Goal: Transaction & Acquisition: Book appointment/travel/reservation

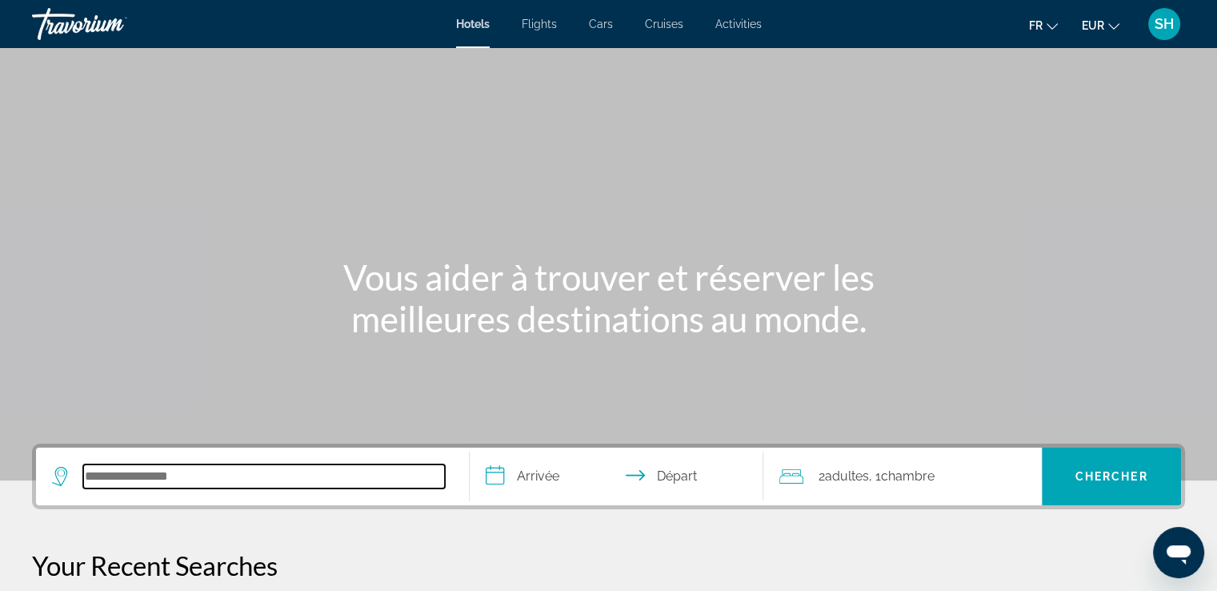
click at [246, 483] on input "Search hotel destination" at bounding box center [264, 476] width 362 height 24
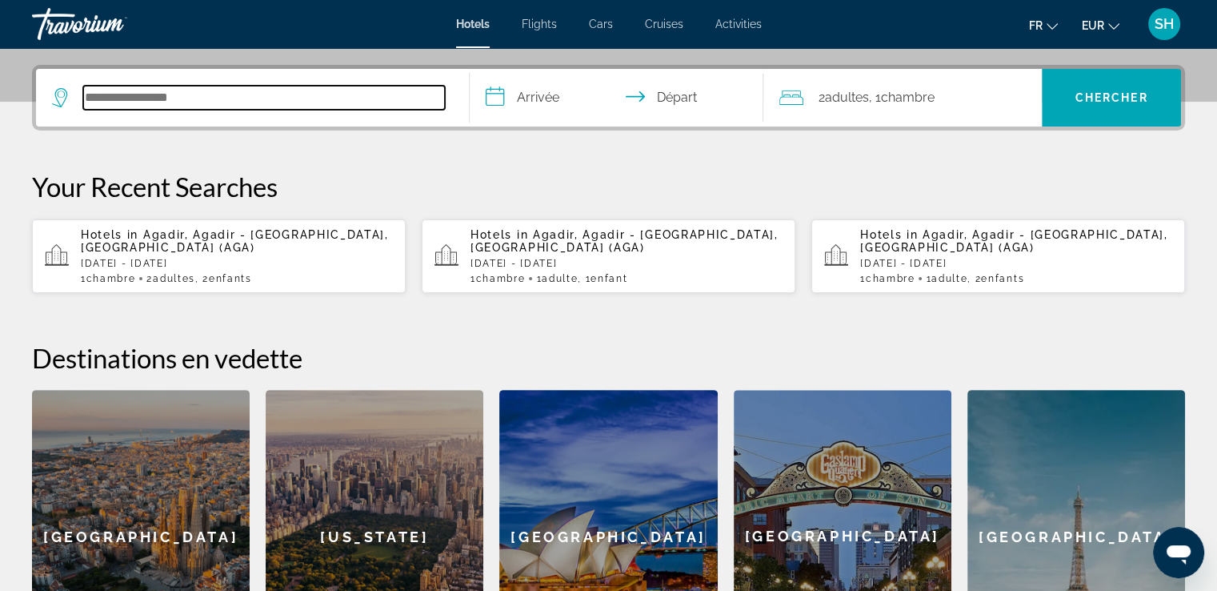
scroll to position [391, 0]
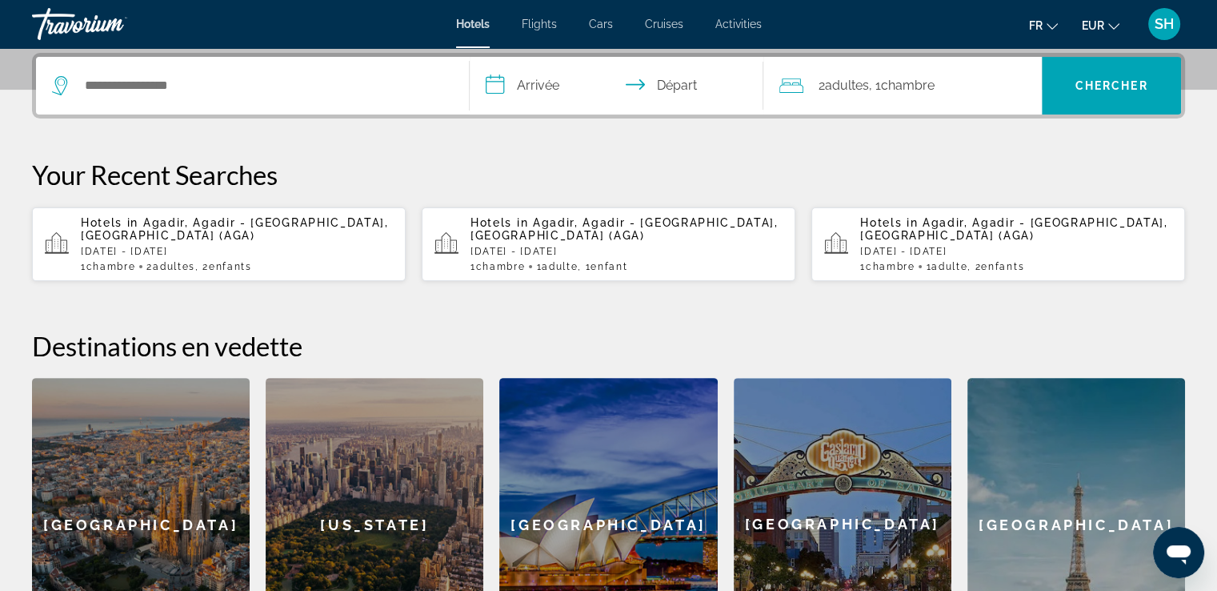
click at [203, 237] on span "Agadir, Agadir - [GEOGRAPHIC_DATA], [GEOGRAPHIC_DATA] (AGA)" at bounding box center [235, 229] width 308 height 26
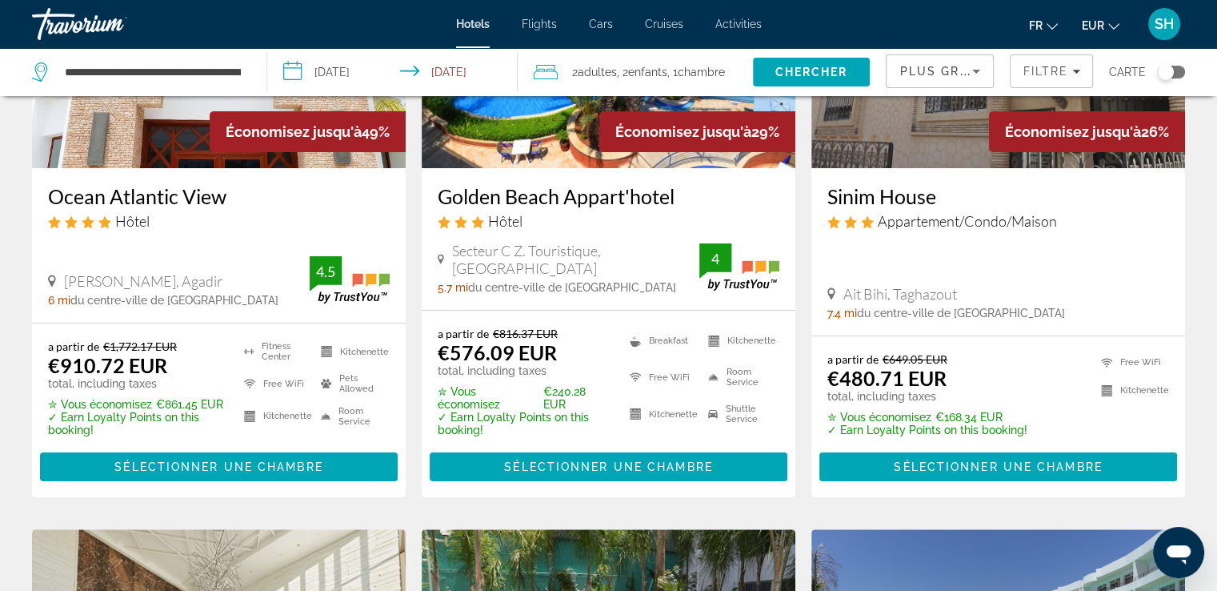
scroll to position [160, 0]
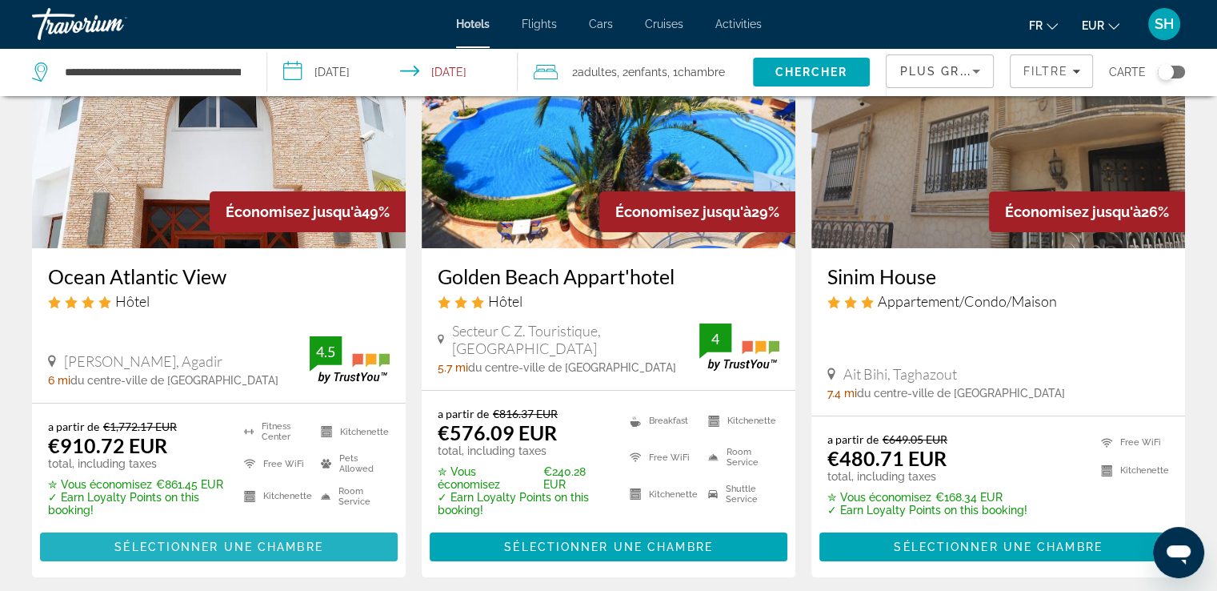
click at [259, 547] on span "Sélectionner une chambre" at bounding box center [218, 546] width 208 height 13
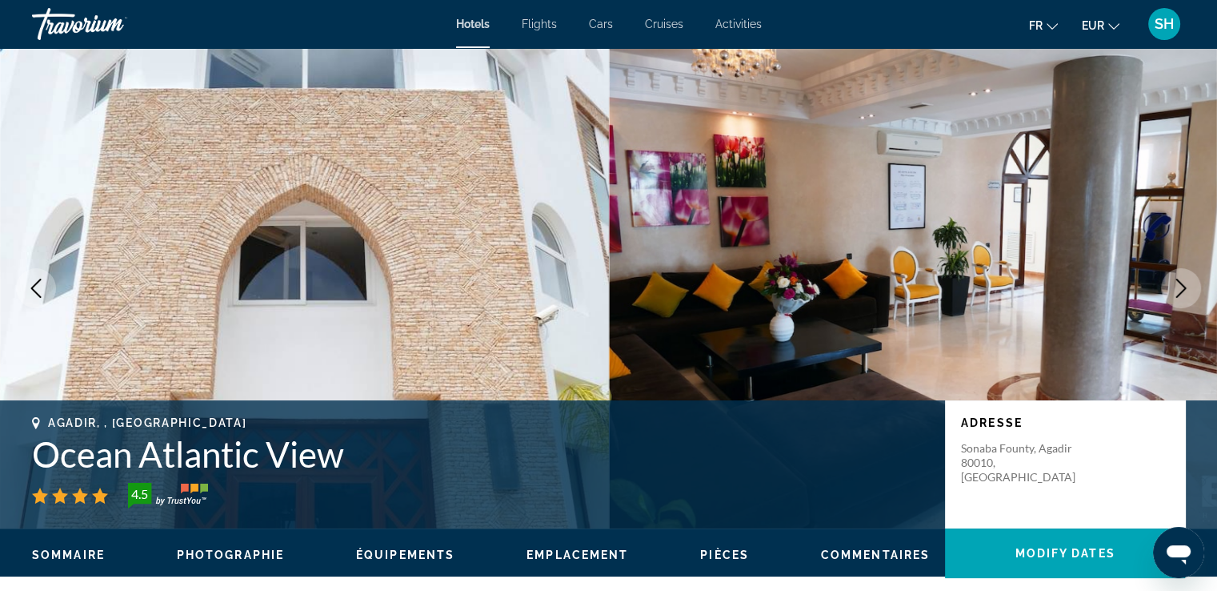
click at [1181, 285] on icon "Next image" at bounding box center [1181, 288] width 19 height 19
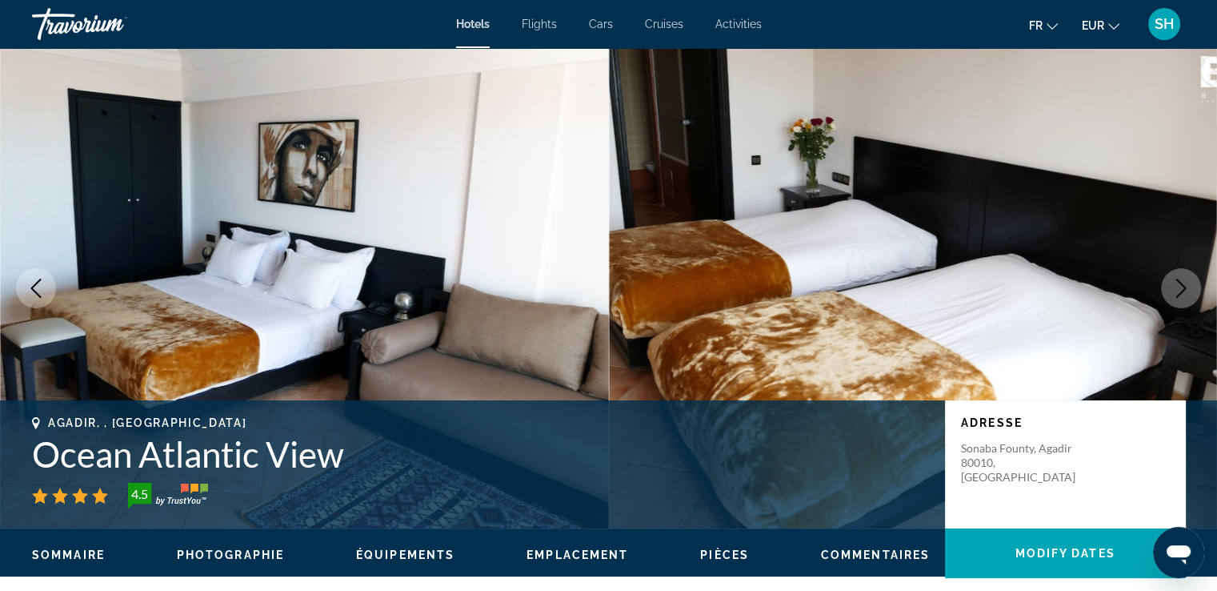
click at [1181, 285] on icon "Next image" at bounding box center [1181, 288] width 19 height 19
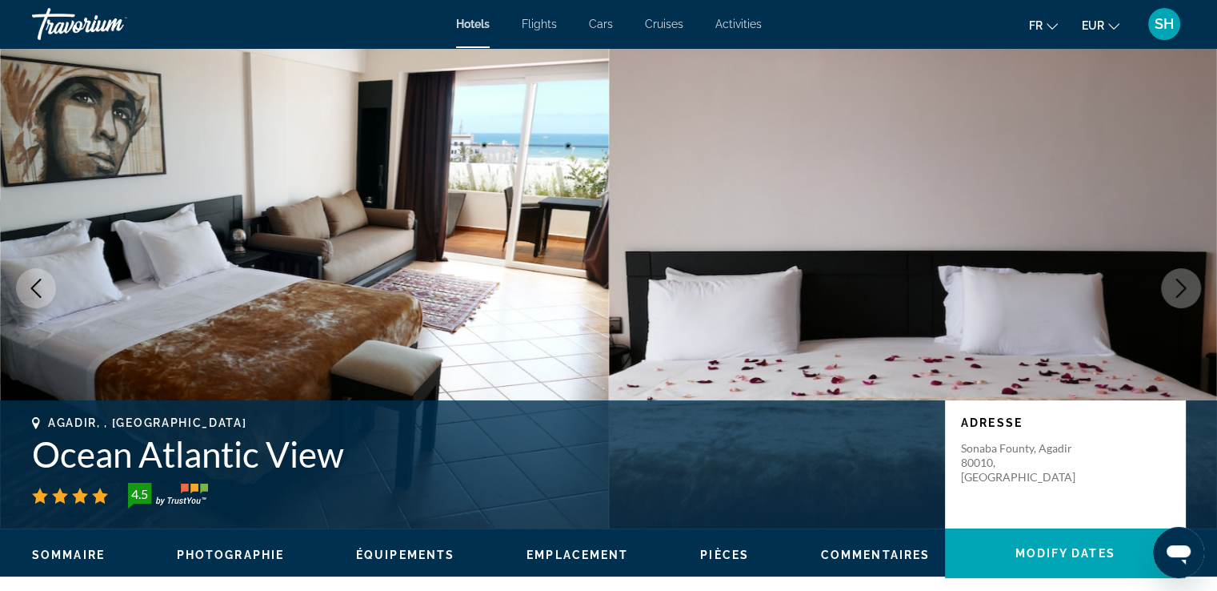
click at [1181, 285] on icon "Next image" at bounding box center [1181, 288] width 19 height 19
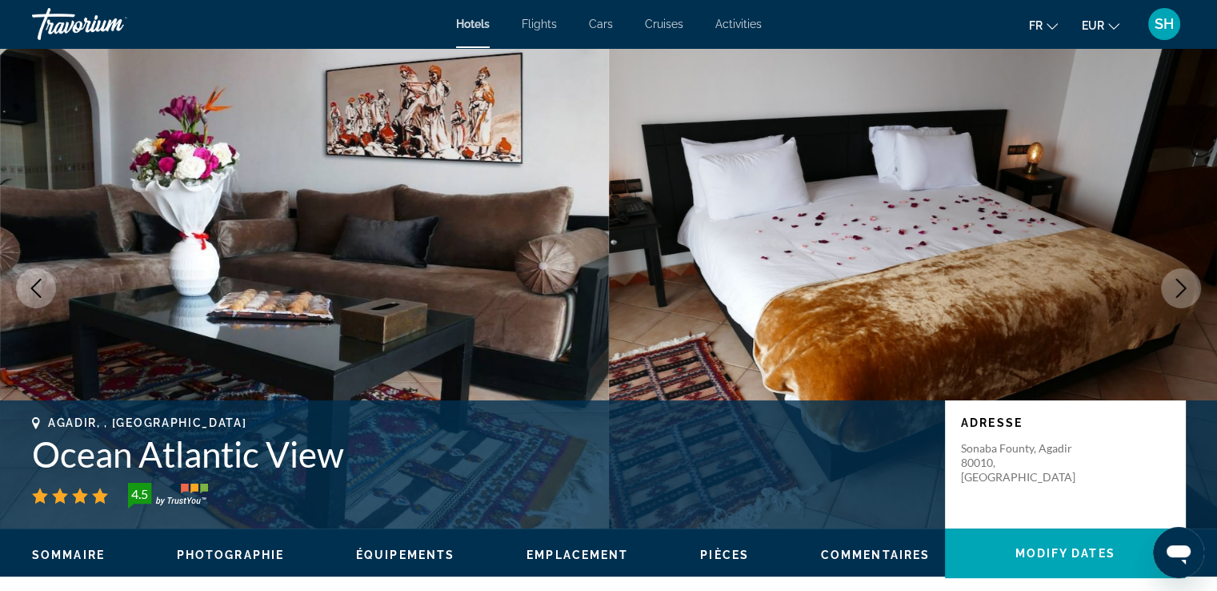
click at [1181, 285] on icon "Next image" at bounding box center [1181, 288] width 19 height 19
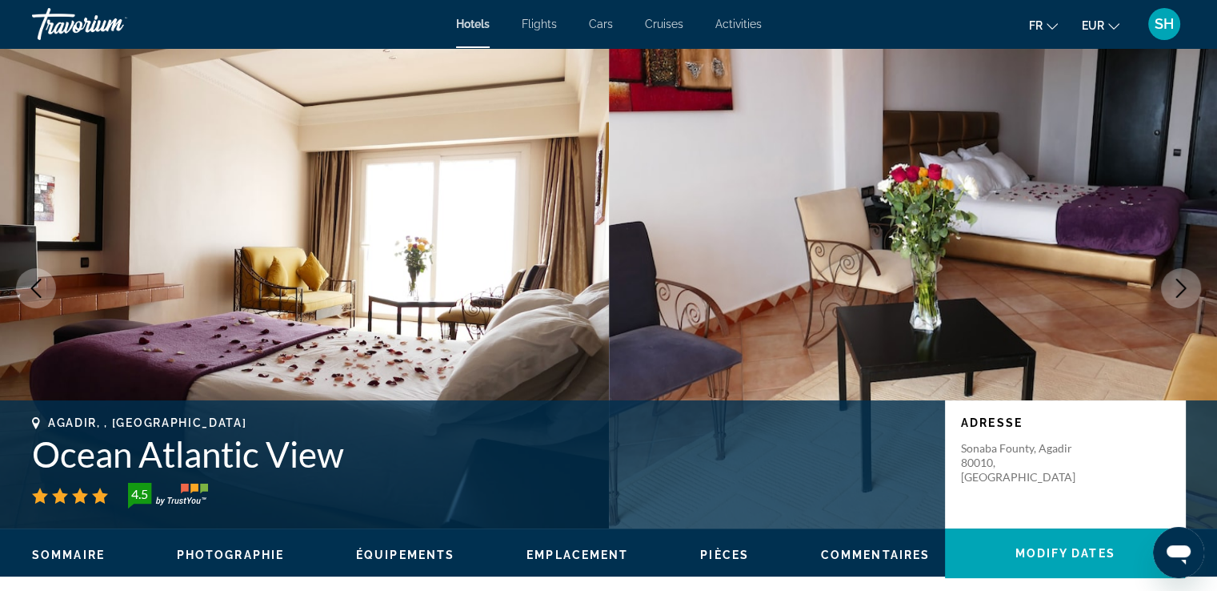
click at [1181, 286] on icon "Next image" at bounding box center [1181, 288] width 19 height 19
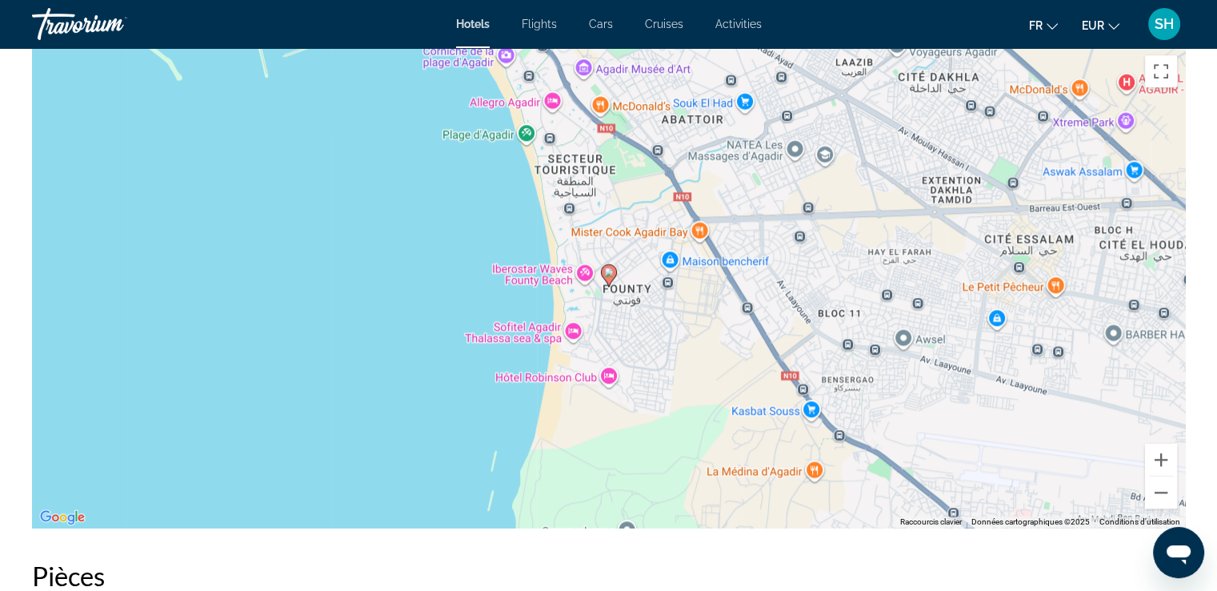
scroll to position [1601, 0]
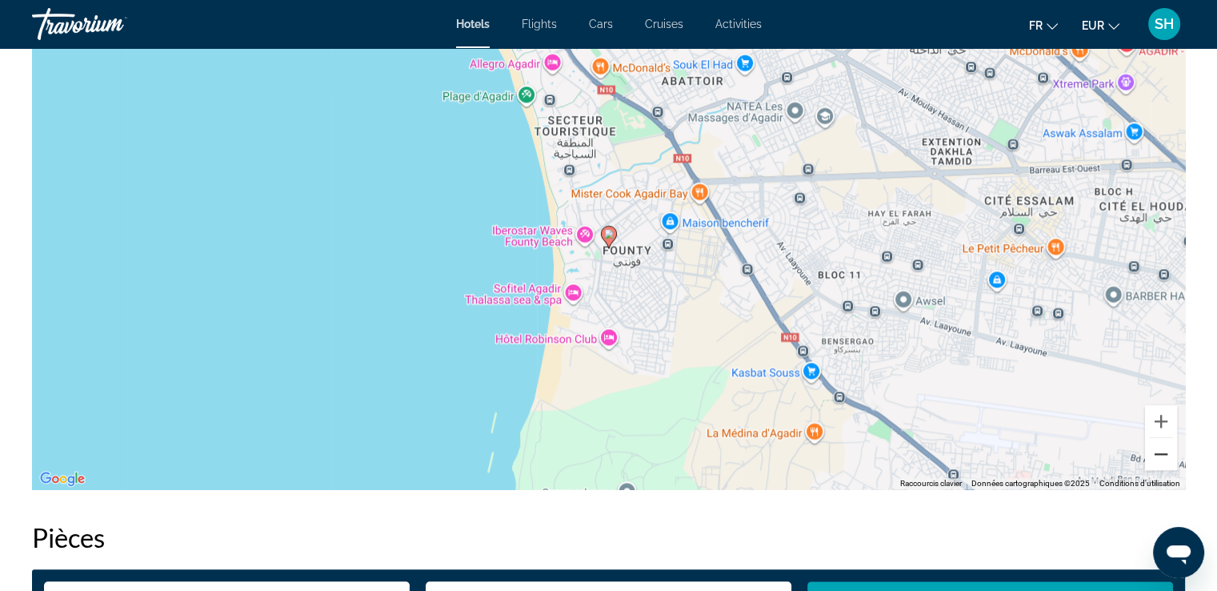
click at [1165, 457] on button "Zoom arrière" at bounding box center [1161, 454] width 32 height 32
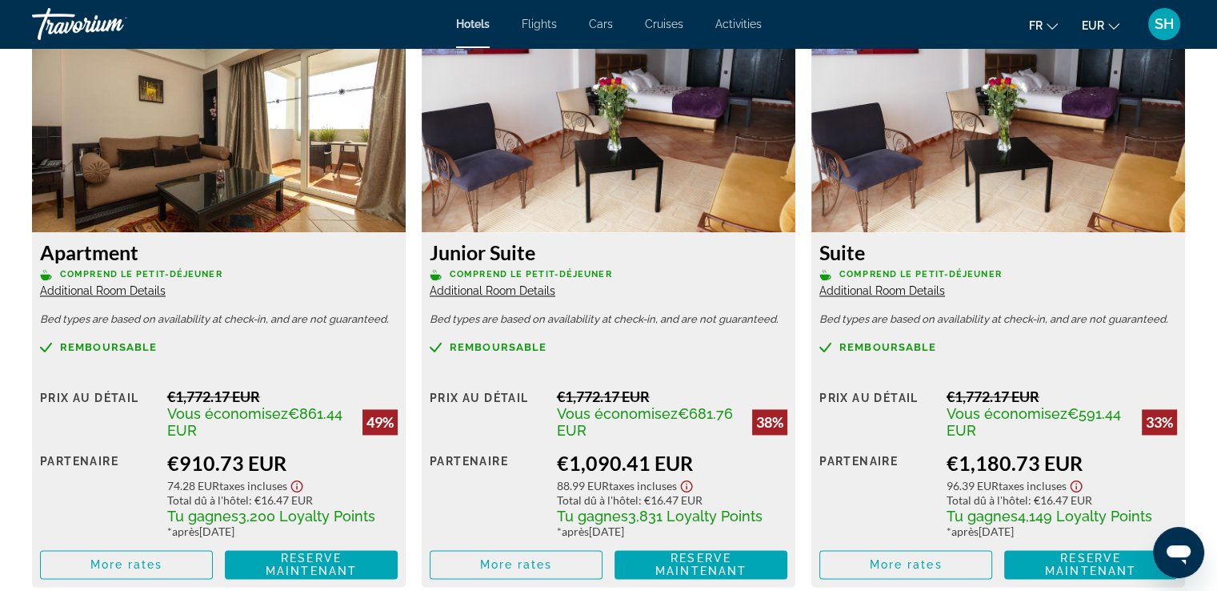
scroll to position [2321, 0]
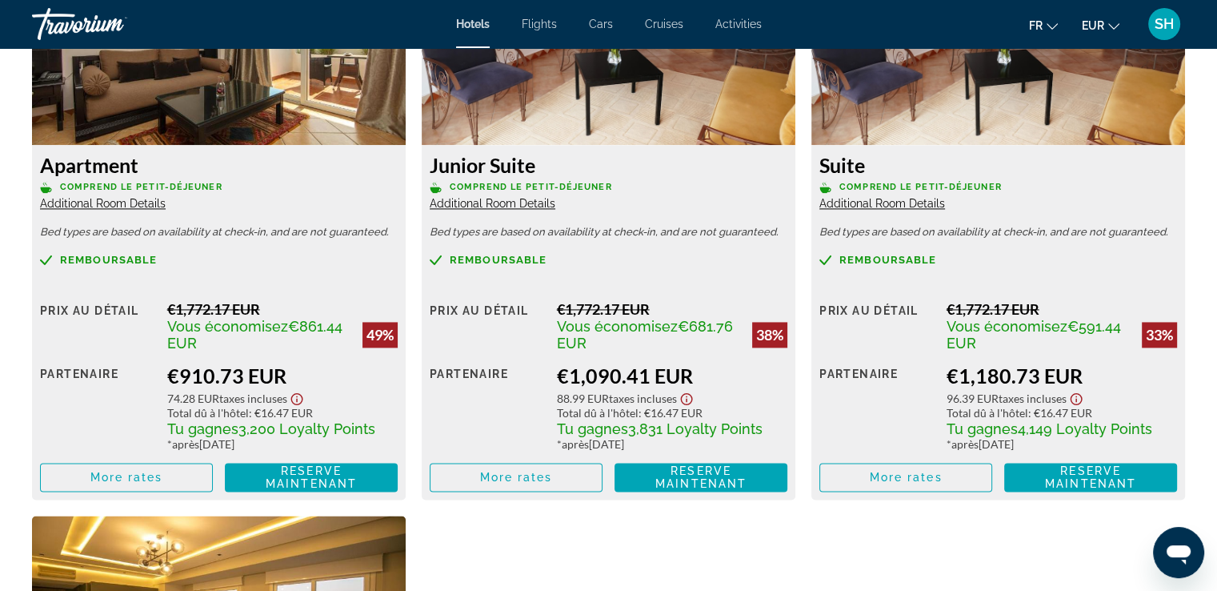
click at [80, 203] on span "Additional Room Details" at bounding box center [103, 203] width 126 height 13
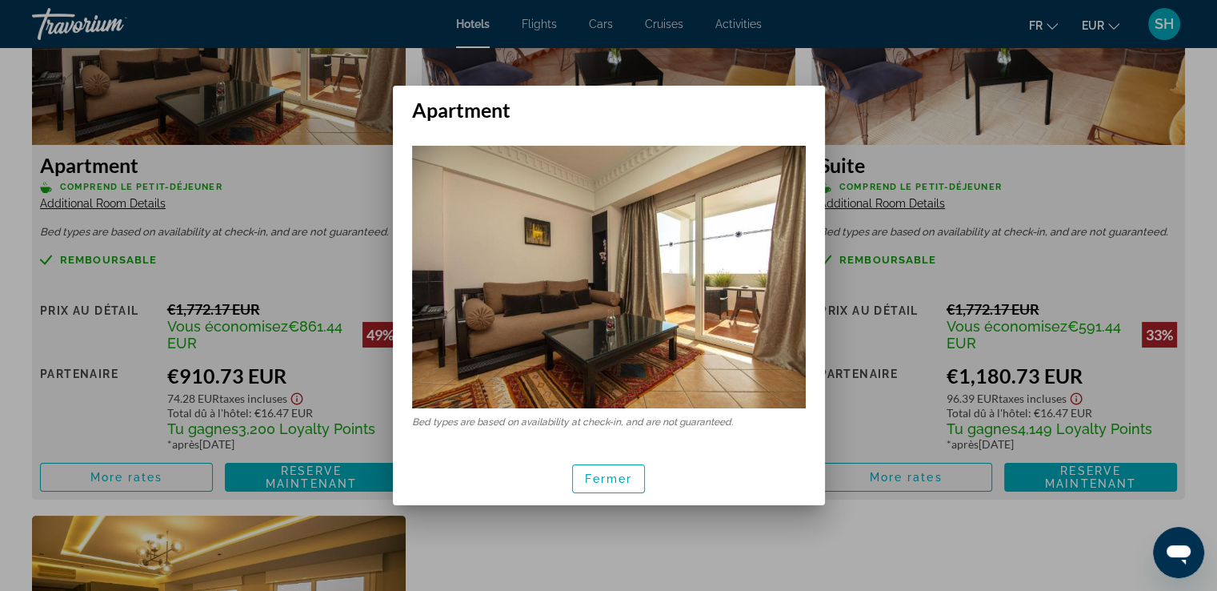
scroll to position [0, 0]
click at [595, 483] on span "Fermer" at bounding box center [609, 478] width 48 height 13
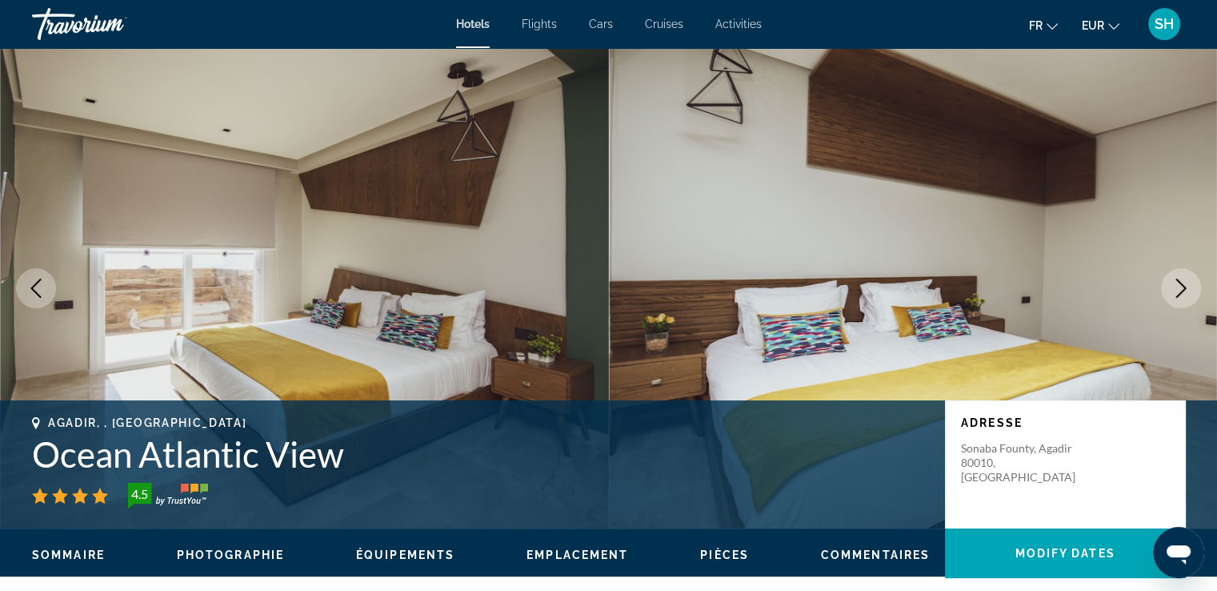
scroll to position [2321, 0]
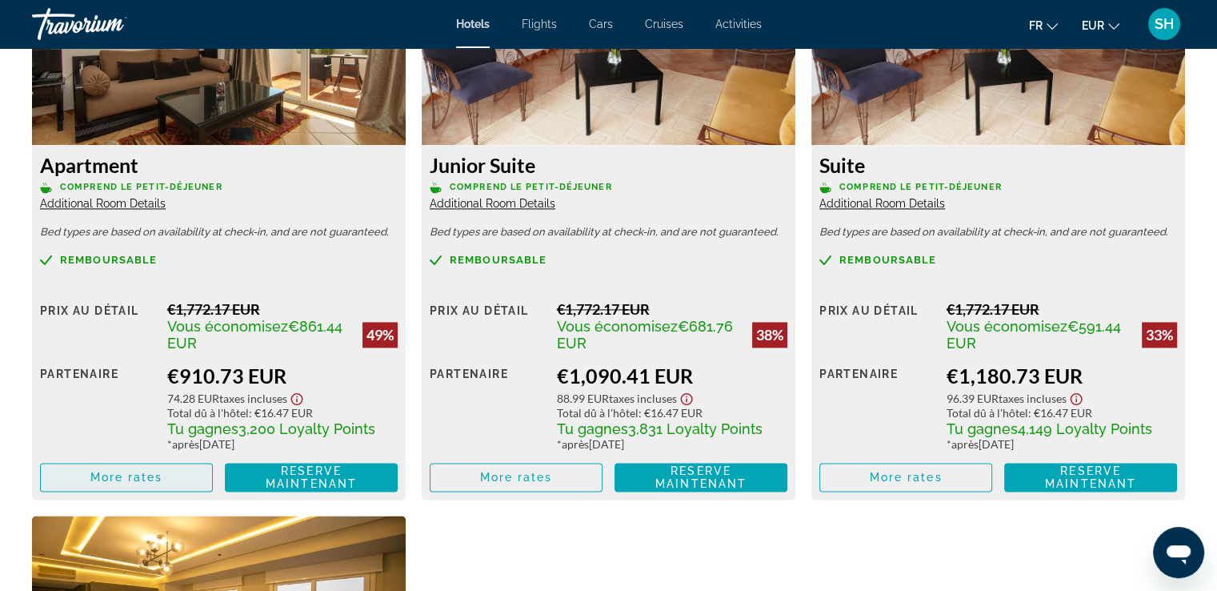
click at [100, 476] on span "More rates" at bounding box center [126, 477] width 73 height 13
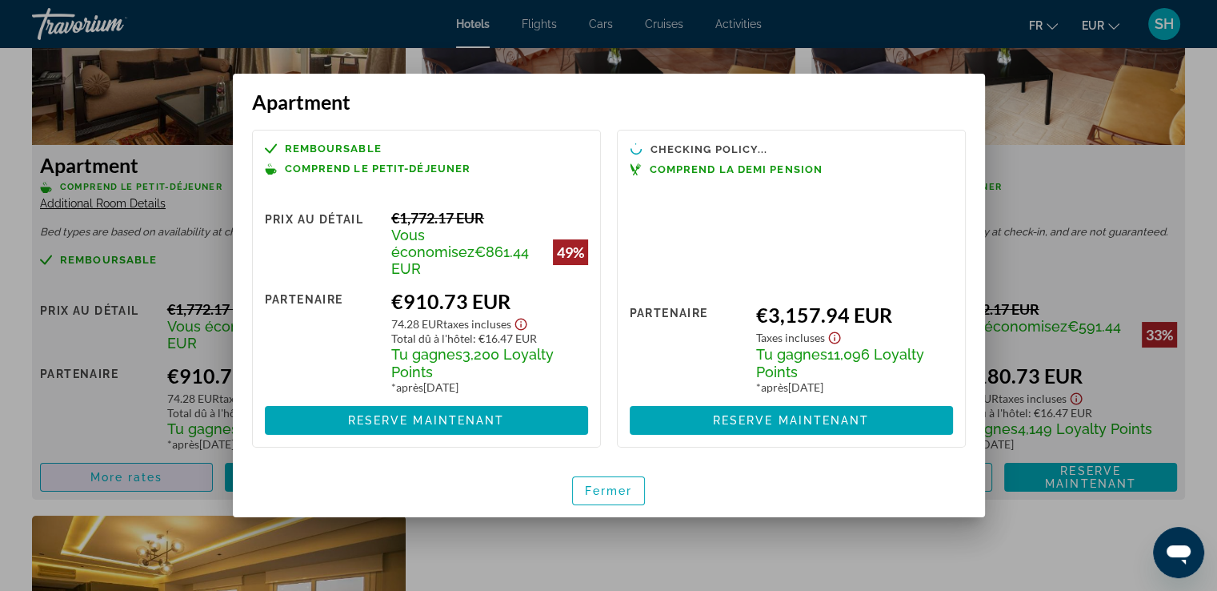
scroll to position [0, 0]
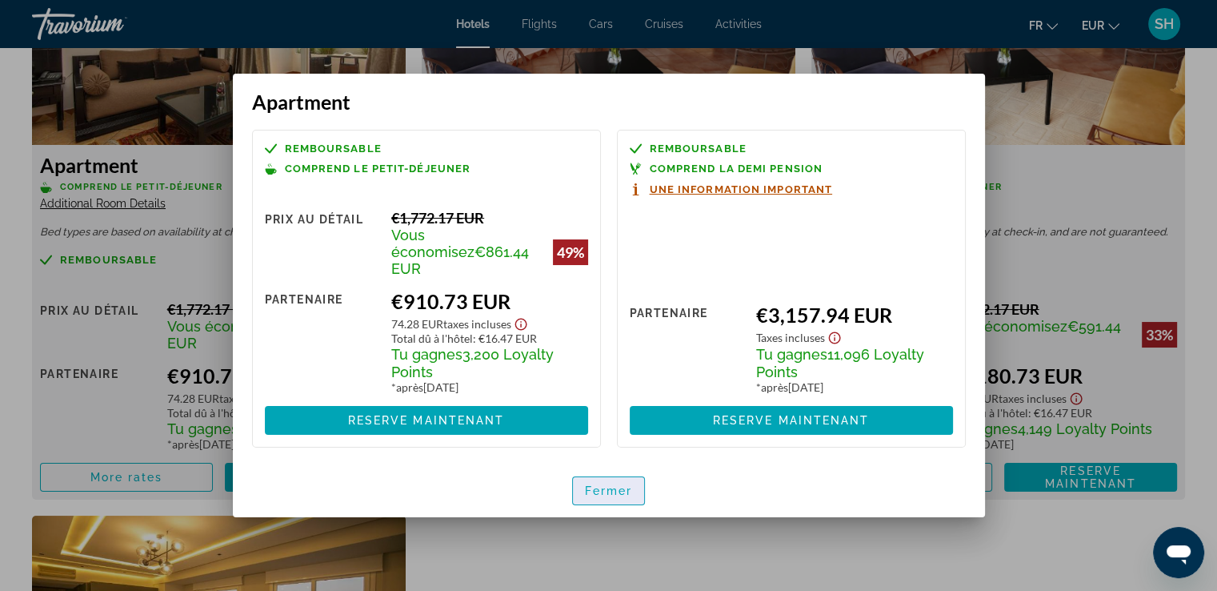
click at [612, 484] on span "Fermer" at bounding box center [609, 490] width 48 height 13
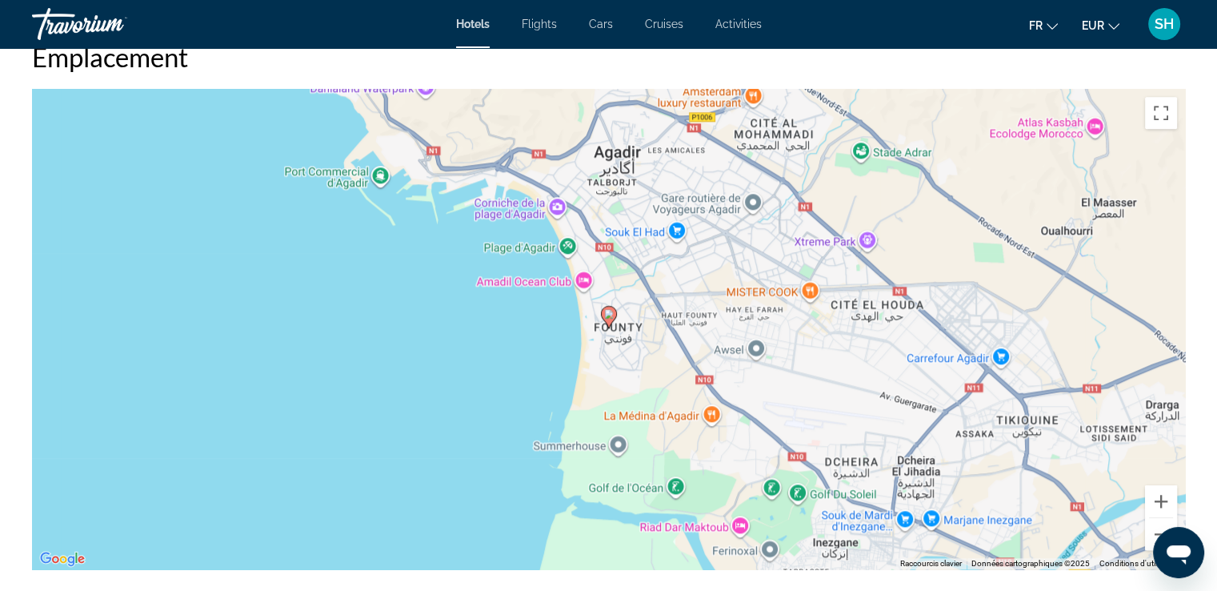
scroll to position [1521, 0]
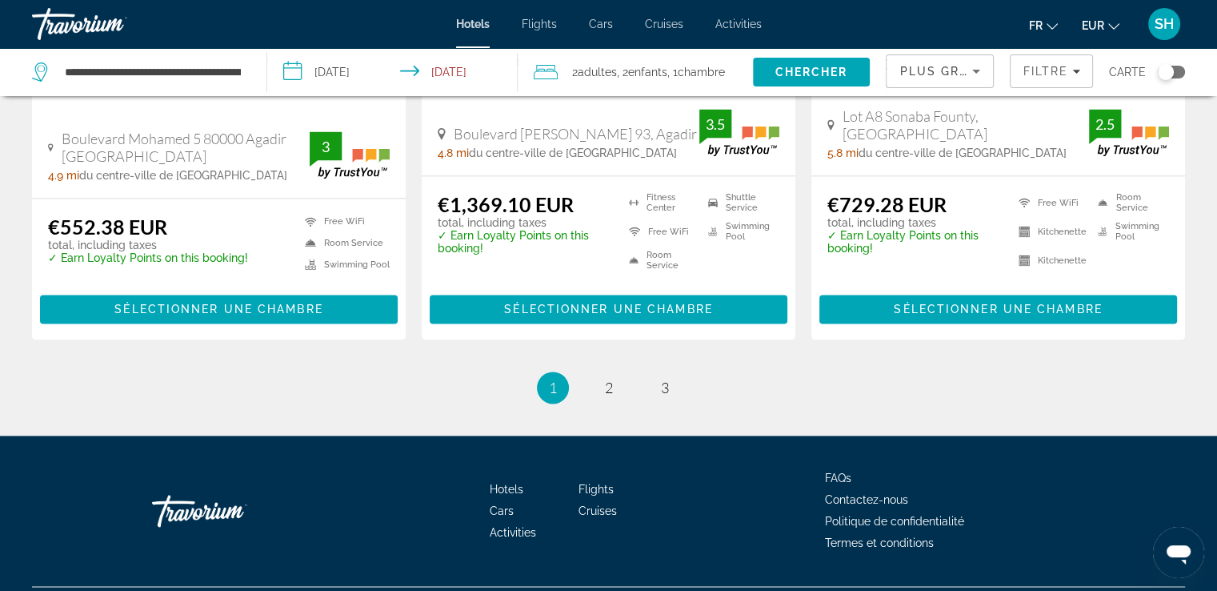
scroll to position [2241, 0]
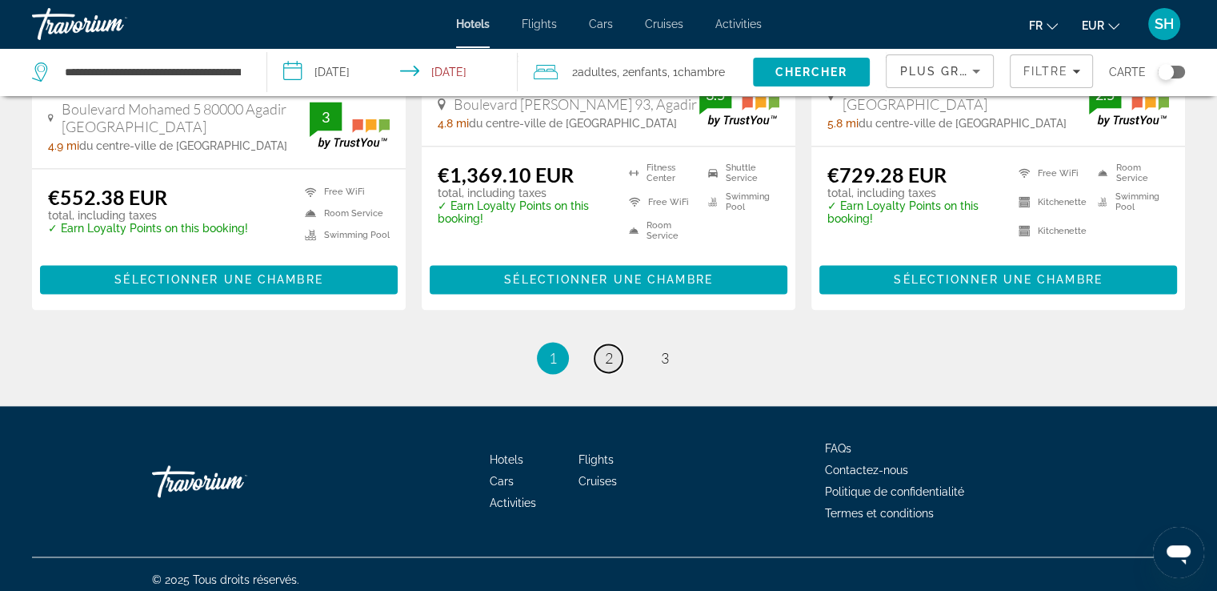
click at [619, 353] on link "page 2" at bounding box center [609, 358] width 28 height 28
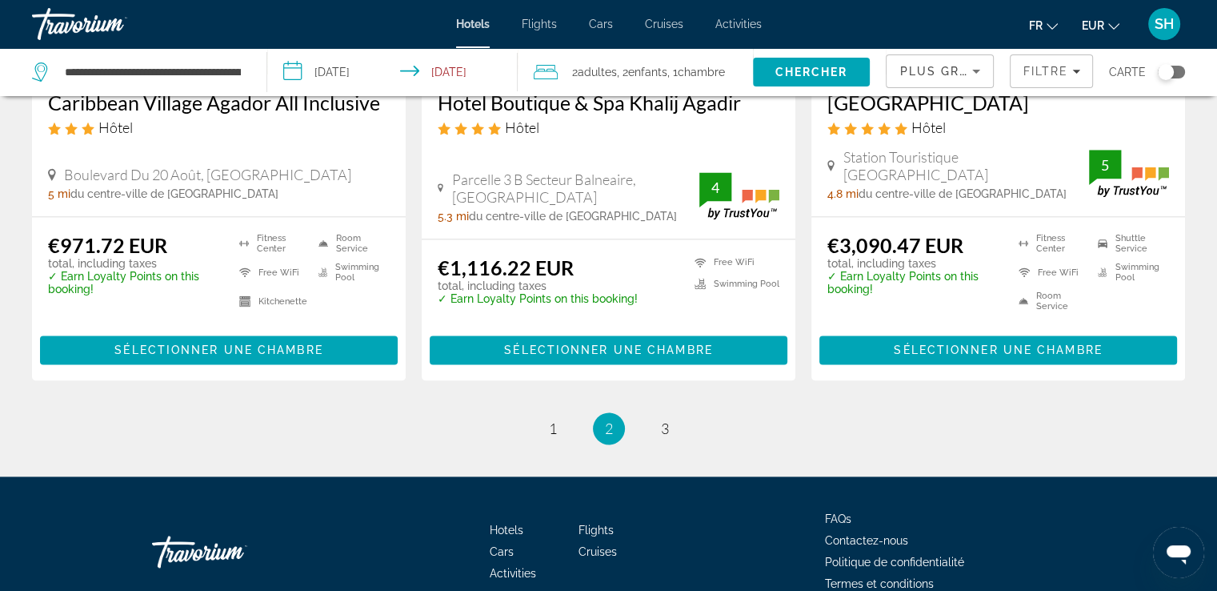
scroll to position [2220, 0]
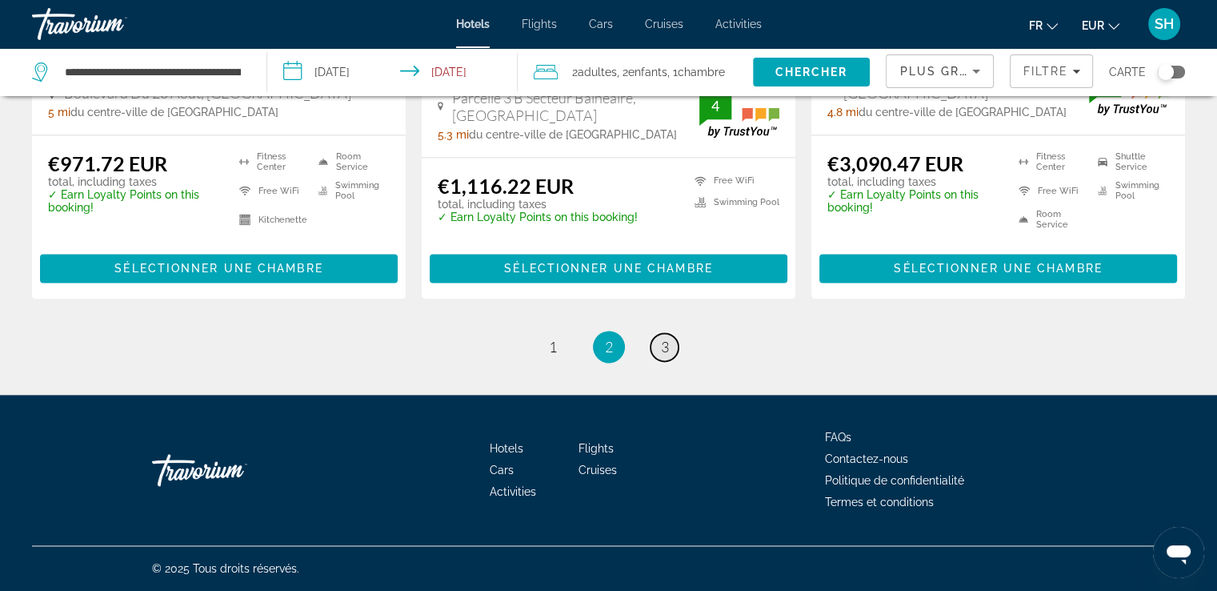
click at [661, 350] on span "3" at bounding box center [665, 347] width 8 height 18
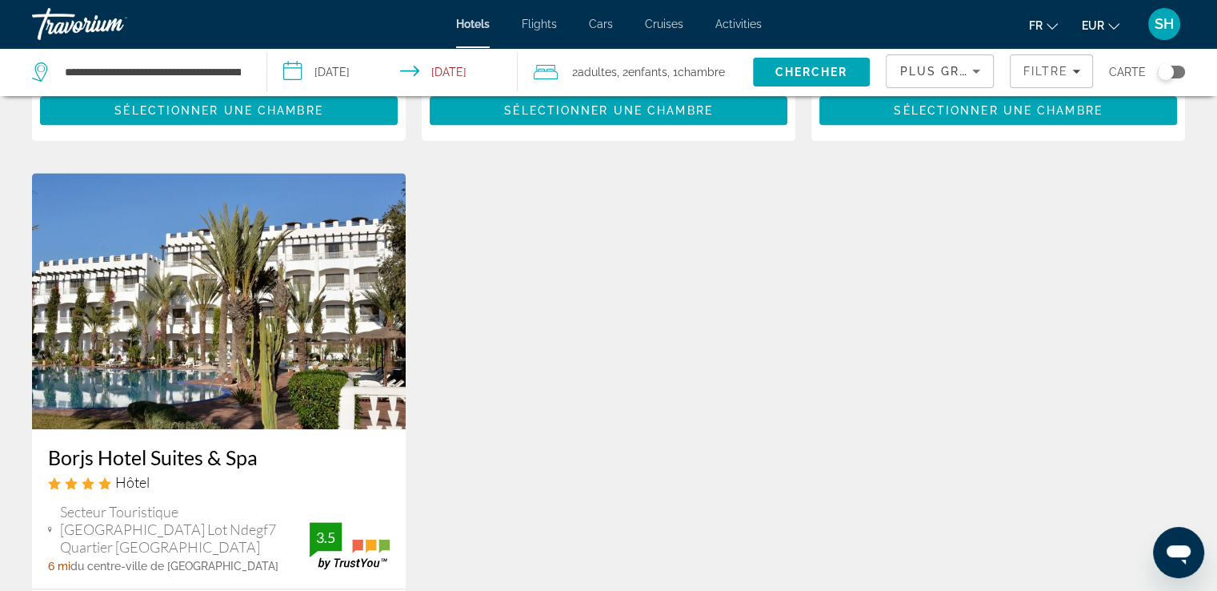
scroll to position [2081, 0]
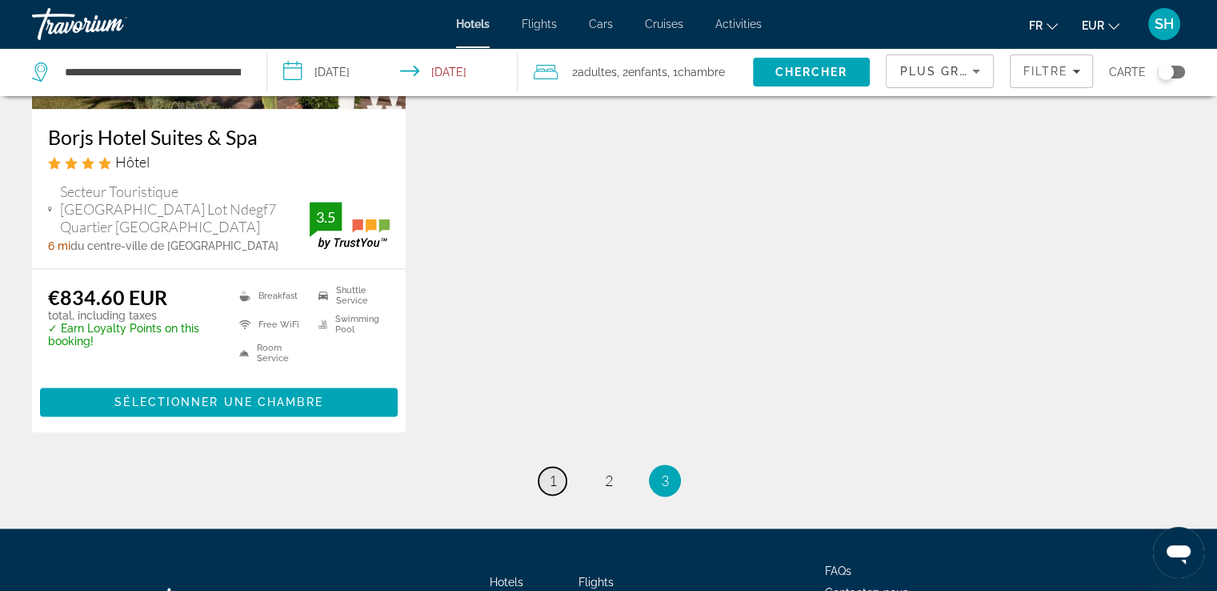
click at [553, 475] on span "1" at bounding box center [553, 480] width 8 height 18
